Goal: Communication & Community: Share content

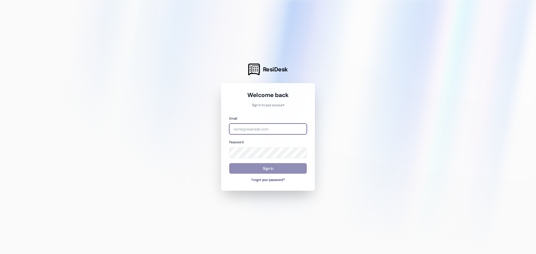
type input "[PERSON_NAME][EMAIL_ADDRESS][DOMAIN_NAME]"
click at [261, 166] on button "Sign In" at bounding box center [268, 168] width 78 height 11
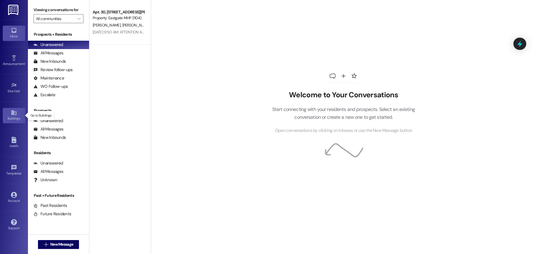
click at [13, 112] on icon at bounding box center [14, 113] width 6 height 6
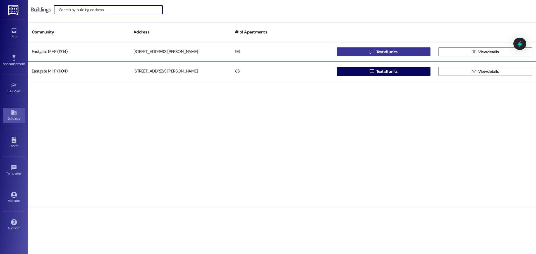
click at [379, 52] on span "Text all units" at bounding box center [387, 52] width 21 height 6
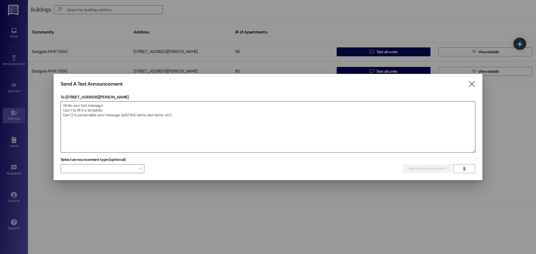
click at [127, 117] on textarea at bounding box center [268, 127] width 414 height 51
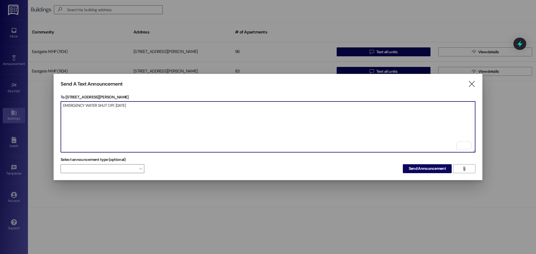
click at [174, 106] on textarea "EMERGENCY WATER SHUT OFF, [DATE]" at bounding box center [268, 127] width 414 height 51
click at [278, 111] on textarea "EMERGENCY WATER SHUT OFF, [DATE] 10:00 AM until further notice for repairs." at bounding box center [268, 127] width 414 height 51
drag, startPoint x: 63, startPoint y: 103, endPoint x: 256, endPoint y: 113, distance: 193.8
click at [256, 113] on textarea "EMERGENCY WATER SHUT OFF, [DATE] 10:00 AM until further notice for repairs." at bounding box center [268, 127] width 414 height 51
click at [273, 127] on textarea "EMERGENCY WATER SHUT OFF, [DATE] 10:00 AM until further notice for repairs." at bounding box center [268, 127] width 414 height 51
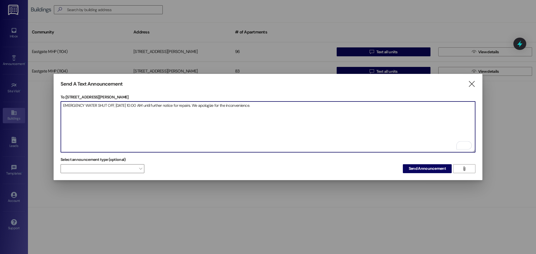
click at [304, 103] on textarea "EMERGENCY WATER SHUT OFF, [DATE] 10:00 AM until further notice for repairs. We …" at bounding box center [268, 127] width 414 height 51
click at [388, 109] on textarea "EMERGENCY WATER SHUT OFF, [DATE] 10:00 AM until further notice for repairs. We …" at bounding box center [268, 127] width 414 height 51
type textarea "EMERGENCY WATER SHUT OFF, [DATE] 10:00 AM until further notice for repairs. We …"
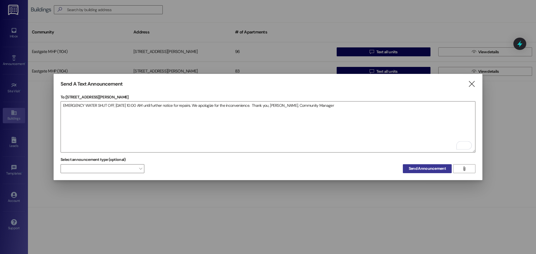
click at [421, 167] on span "Send Announcement" at bounding box center [427, 169] width 37 height 6
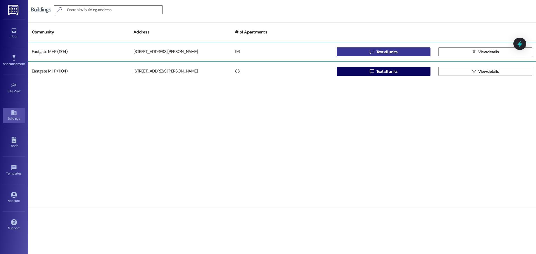
click at [371, 50] on icon "" at bounding box center [372, 52] width 4 height 4
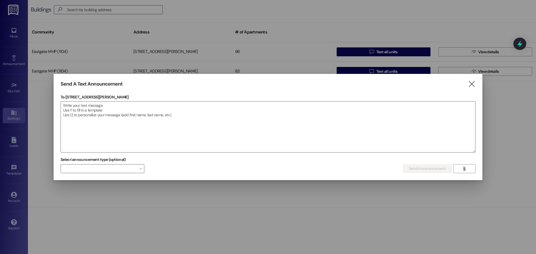
drag, startPoint x: 470, startPoint y: 83, endPoint x: 259, endPoint y: 55, distance: 213.0
click at [468, 83] on div "Send A Text Announcement " at bounding box center [268, 84] width 415 height 6
click at [471, 84] on icon "" at bounding box center [472, 84] width 8 height 6
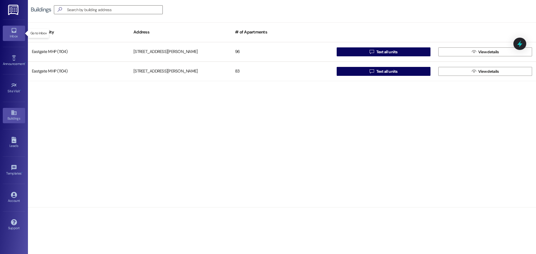
click at [13, 30] on icon at bounding box center [14, 30] width 6 height 6
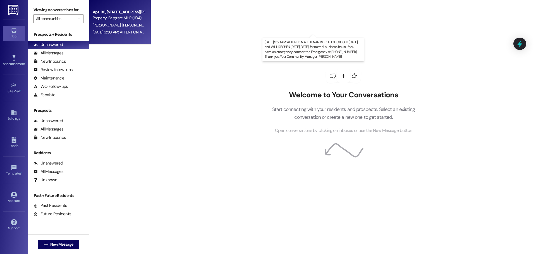
click at [126, 30] on div "[DATE] 9:50 AM: ATTENTION ALL TENANTS - OFFICE CLOSED [DATE] and WILL REOPEN [D…" at bounding box center [300, 32] width 414 height 5
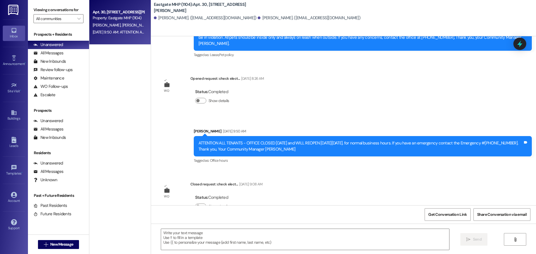
scroll to position [564, 0]
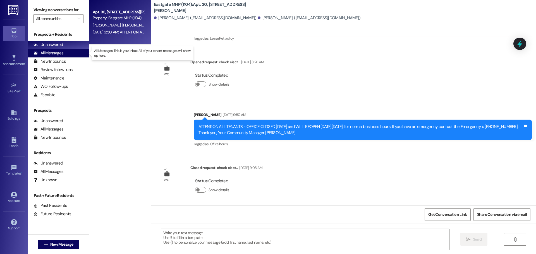
click at [59, 54] on div "All Messages" at bounding box center [49, 53] width 30 height 6
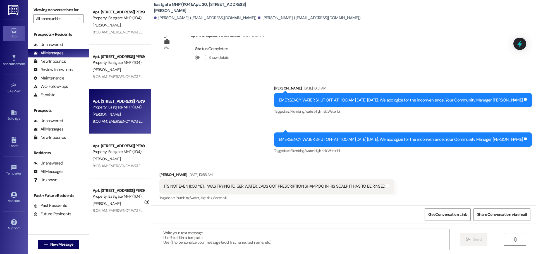
scroll to position [190, 0]
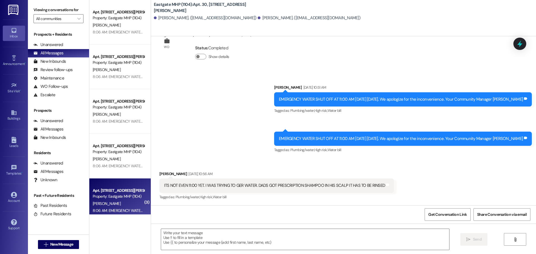
click at [130, 197] on div "Property: Eastgate MHP (1104)" at bounding box center [119, 197] width 52 height 6
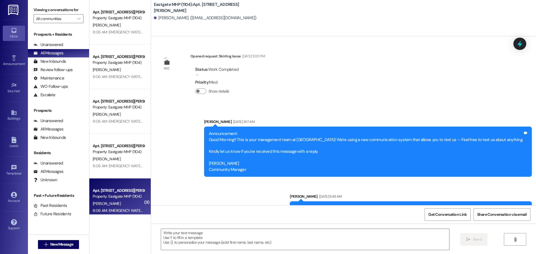
scroll to position [17896, 0]
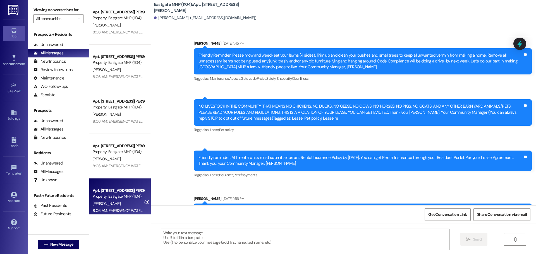
drag, startPoint x: 198, startPoint y: 177, endPoint x: 320, endPoint y: 218, distance: 129.1
click at [459, 207] on div "WO Opened request: Skirting loose [DATE] 11:00 PM Status : Work Completed Prior…" at bounding box center [343, 163] width 385 height 254
copy div "EMERGENCY WATER SHUT OFF, [DATE] 10:00 AM until further notice for repairs. We …"
click at [278, 214] on div "Get Conversation Link Share Conversation via email" at bounding box center [343, 215] width 385 height 18
click at [14, 116] on div "Buildings" at bounding box center [14, 119] width 28 height 6
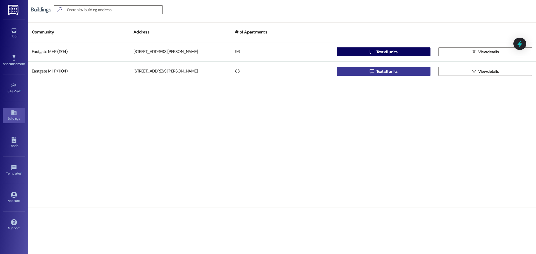
click at [372, 72] on icon "" at bounding box center [372, 71] width 4 height 4
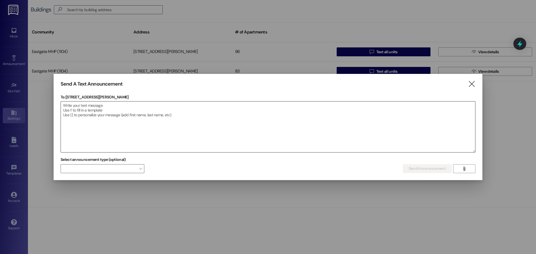
click at [79, 118] on textarea at bounding box center [268, 127] width 414 height 51
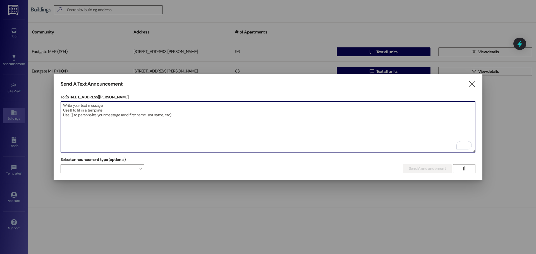
paste textarea "EMERGENCY WATER SHUT OFF, [DATE] 10:00 AM until further notice for repairs. We …"
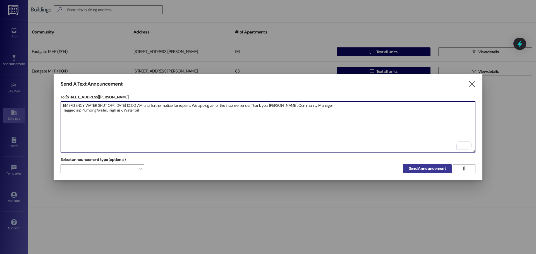
type textarea "EMERGENCY WATER SHUT OFF, [DATE] 10:00 AM until further notice for repairs. We …"
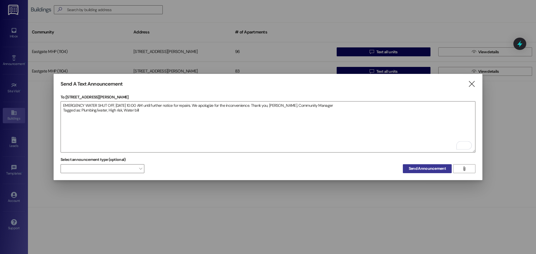
click at [425, 171] on button "Send Announcement" at bounding box center [427, 169] width 49 height 9
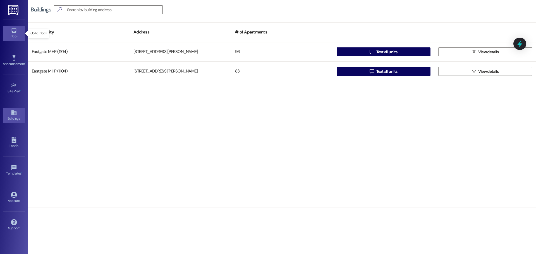
click at [13, 34] on div "Inbox" at bounding box center [14, 37] width 28 height 6
